Goal: Transaction & Acquisition: Purchase product/service

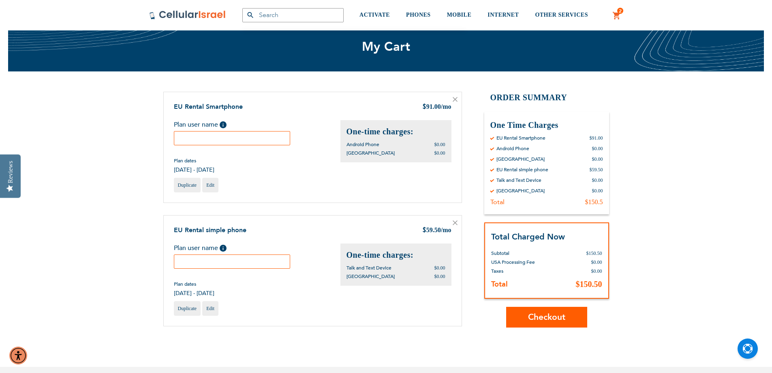
scroll to position [41, 0]
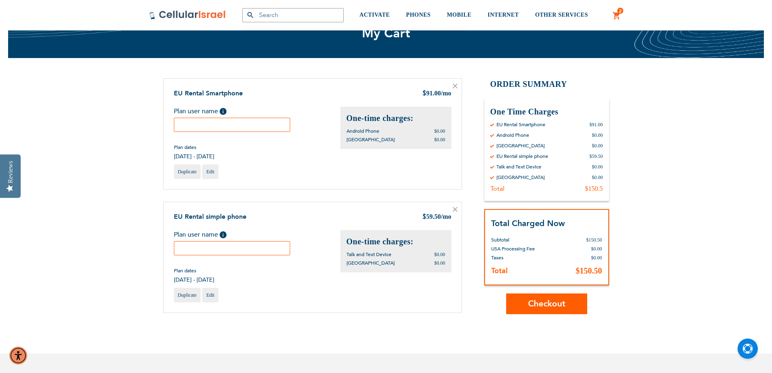
click at [536, 300] on span "Checkout" at bounding box center [546, 304] width 37 height 12
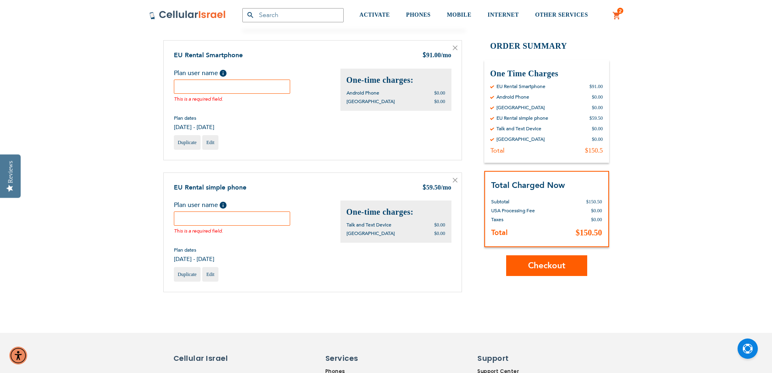
scroll to position [97, 0]
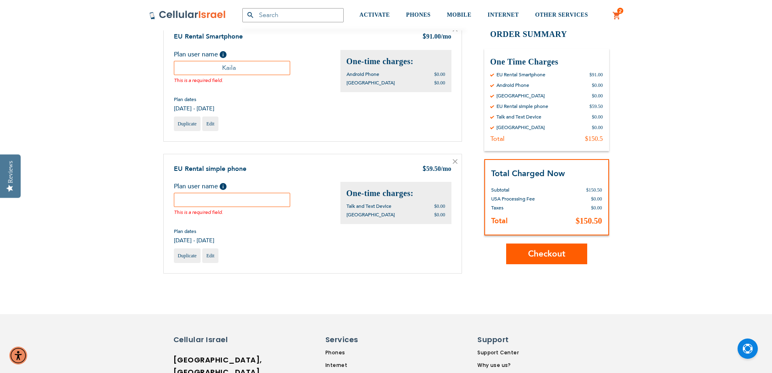
type input "Kaila"
click at [245, 198] on input "text" at bounding box center [232, 200] width 117 height 14
type input "Chanala"
click at [396, 287] on div "SEMINARY YESHIVA TOURIST OLIM COUPLES Support [PHONE_NUMBER] / [PHONE_NUMBER] H…" at bounding box center [386, 287] width 772 height 768
click at [301, 253] on div "Duplicate Edit" at bounding box center [313, 255] width 278 height 15
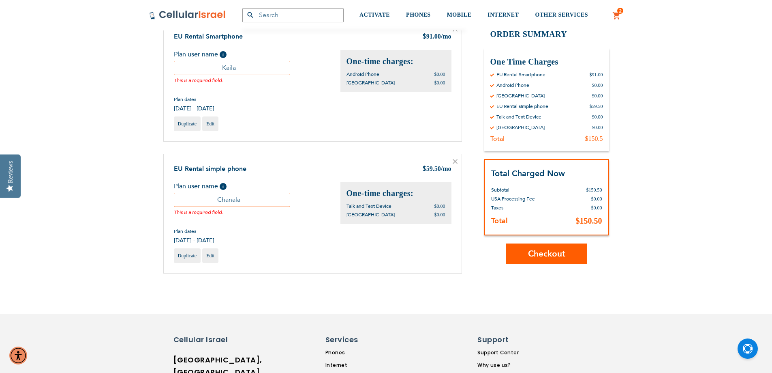
click at [545, 256] on span "Checkout" at bounding box center [546, 254] width 37 height 12
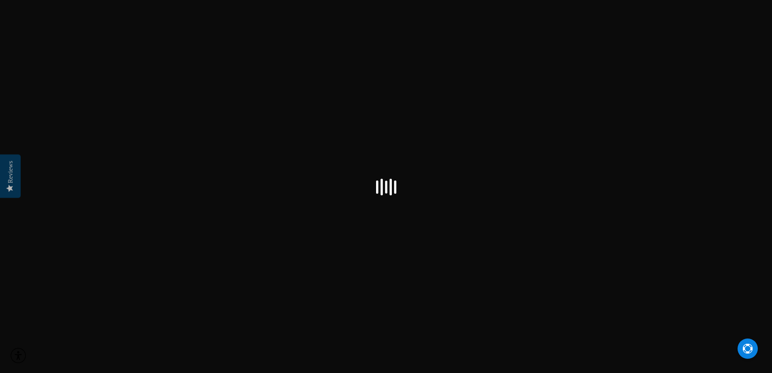
checkbox input "true"
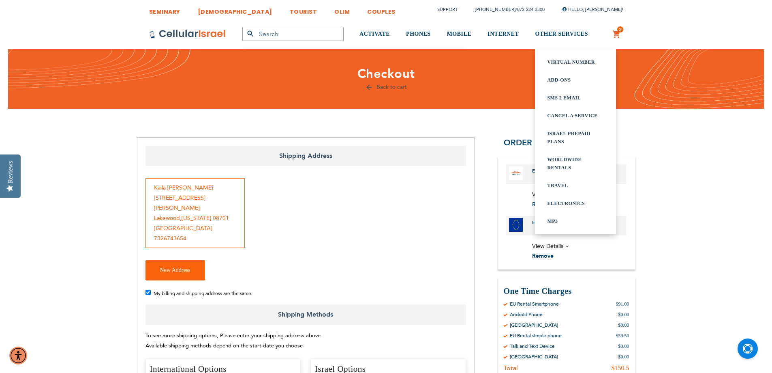
click at [569, 161] on link "WORLDWIDE rentals" at bounding box center [575, 163] width 57 height 16
